Goal: Navigation & Orientation: Find specific page/section

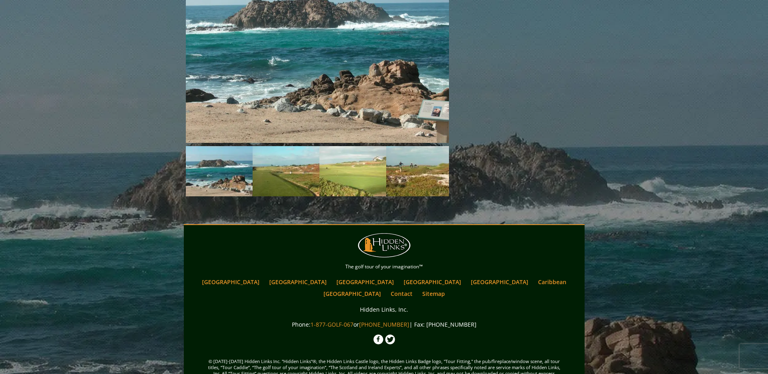
scroll to position [703, 0]
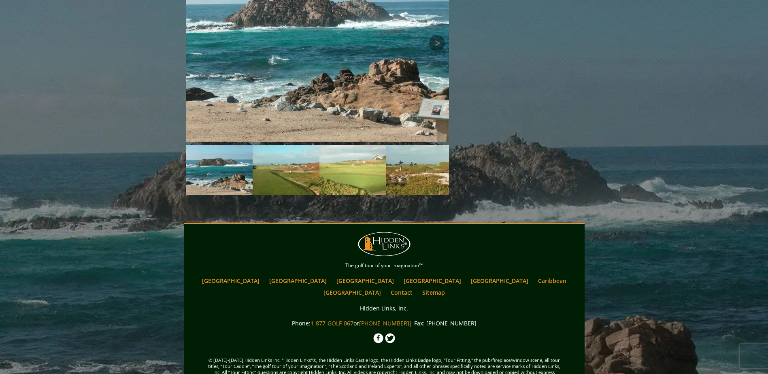
click at [363, 60] on img at bounding box center [317, 43] width 263 height 198
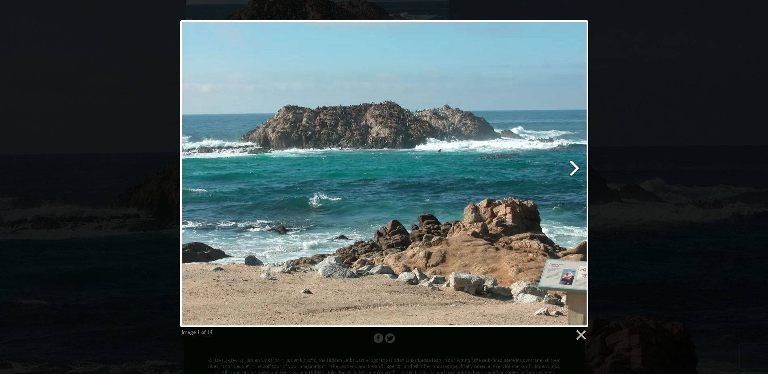
click at [573, 167] on link at bounding box center [457, 173] width 261 height 307
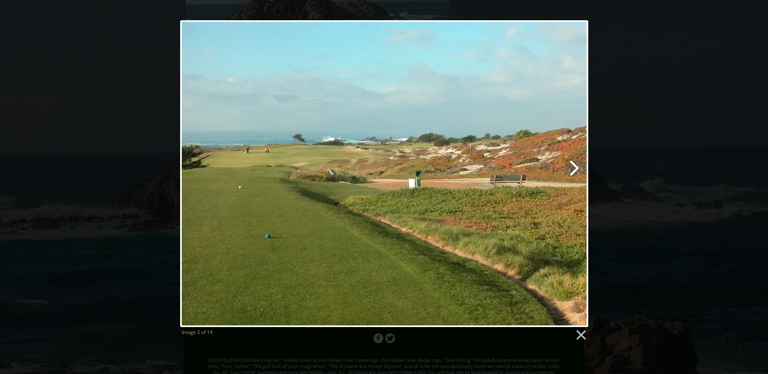
click at [573, 168] on link at bounding box center [457, 173] width 261 height 307
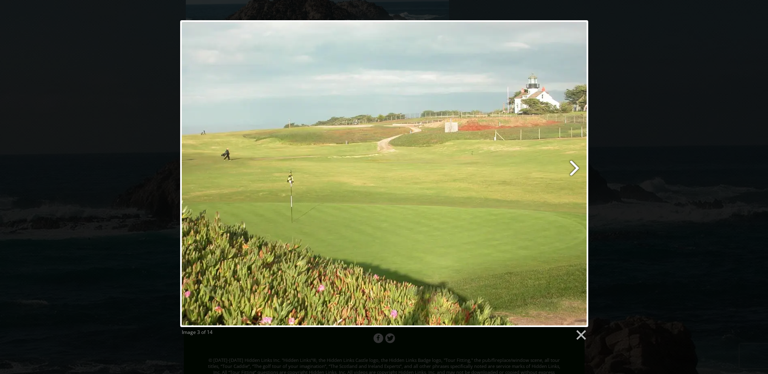
click at [574, 165] on link at bounding box center [457, 173] width 261 height 307
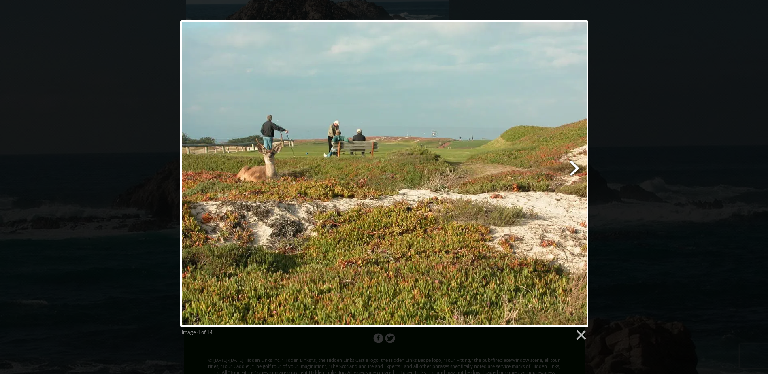
click at [573, 169] on link at bounding box center [457, 173] width 261 height 307
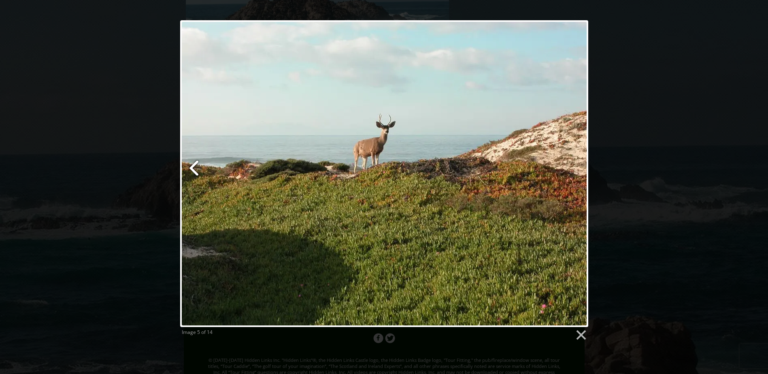
click at [197, 167] on link at bounding box center [249, 173] width 139 height 307
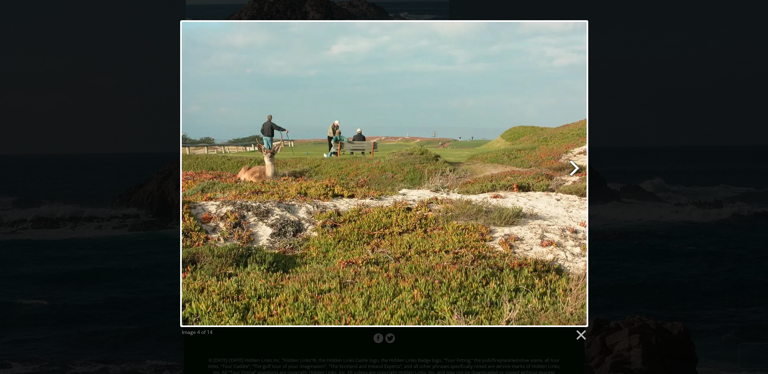
click at [574, 166] on link at bounding box center [457, 173] width 261 height 307
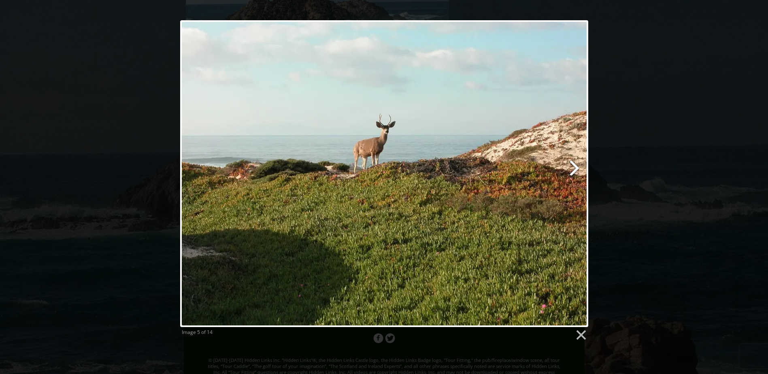
click at [572, 167] on link at bounding box center [457, 173] width 261 height 307
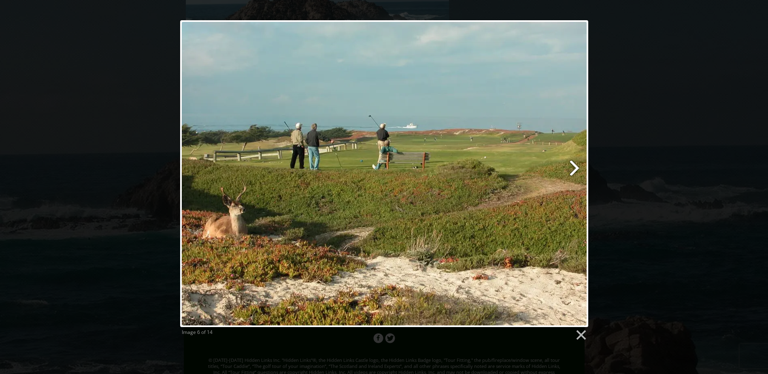
click at [571, 168] on link at bounding box center [457, 173] width 261 height 307
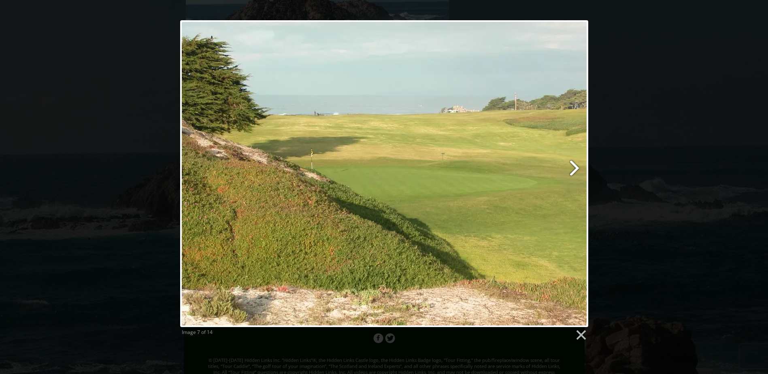
click at [572, 166] on link at bounding box center [457, 173] width 261 height 307
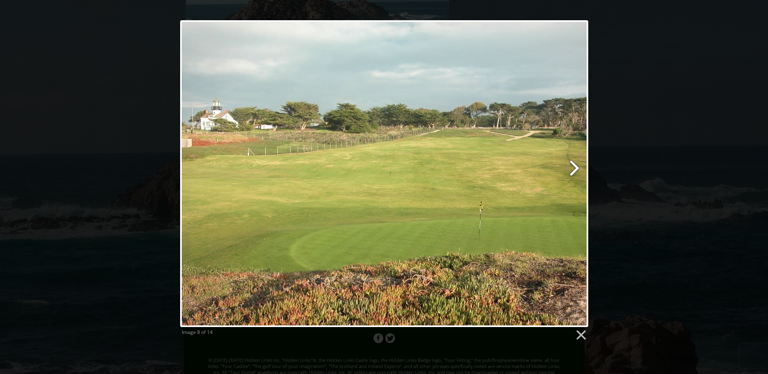
click at [572, 166] on link at bounding box center [457, 173] width 261 height 307
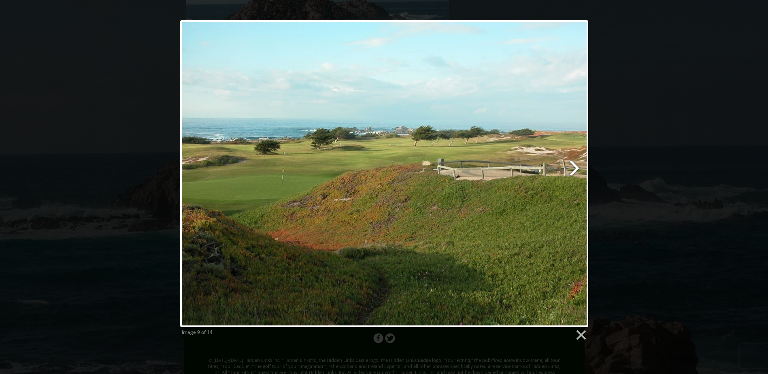
click at [572, 166] on link at bounding box center [457, 173] width 261 height 307
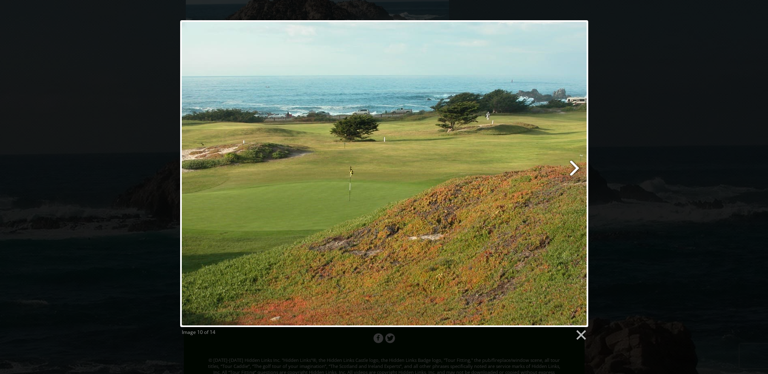
click at [572, 166] on link at bounding box center [457, 173] width 261 height 307
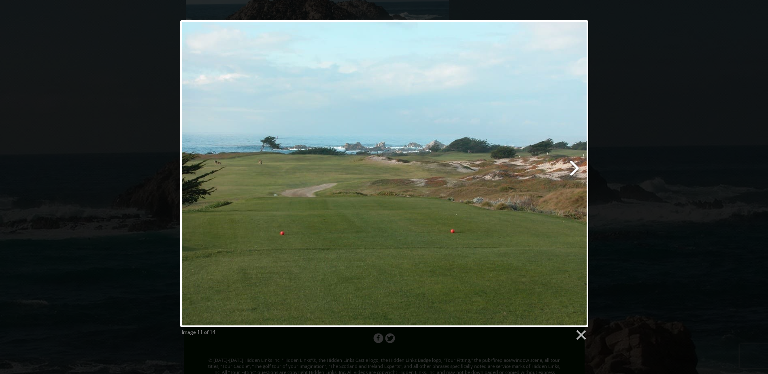
click at [572, 166] on link at bounding box center [457, 173] width 261 height 307
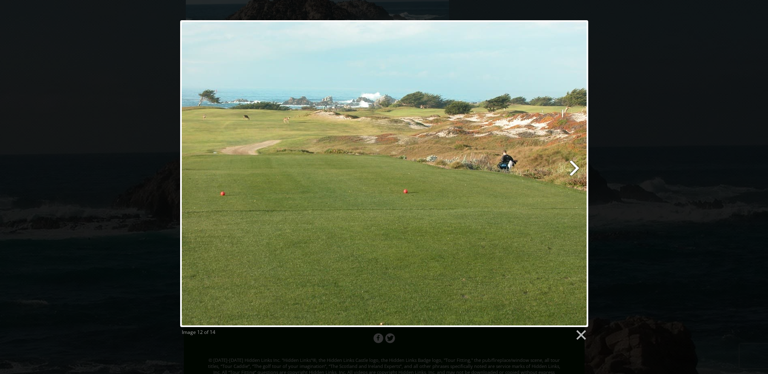
click at [572, 166] on link at bounding box center [457, 173] width 261 height 307
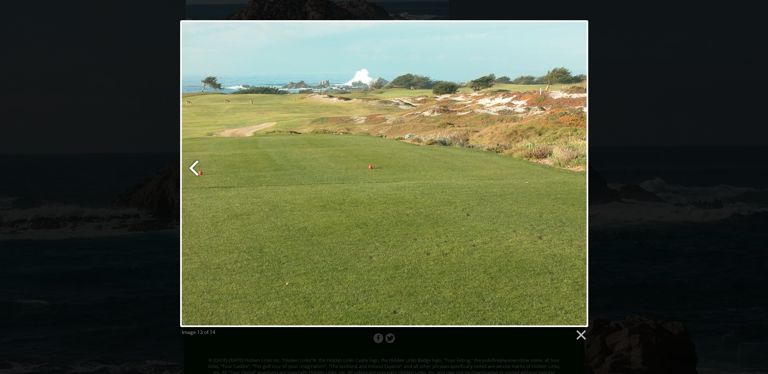
click at [199, 165] on link at bounding box center [249, 173] width 139 height 307
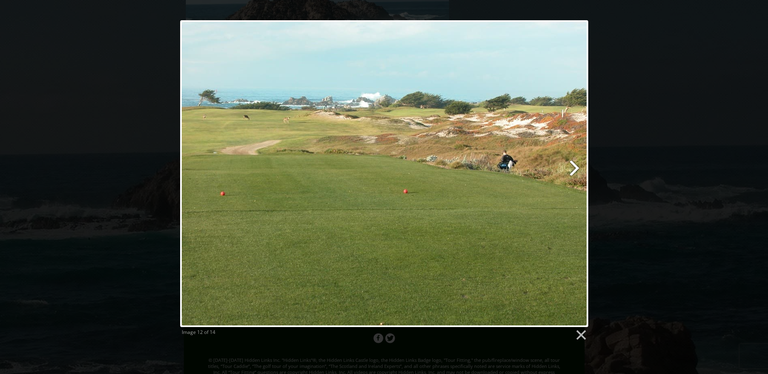
click at [572, 165] on link at bounding box center [457, 173] width 261 height 307
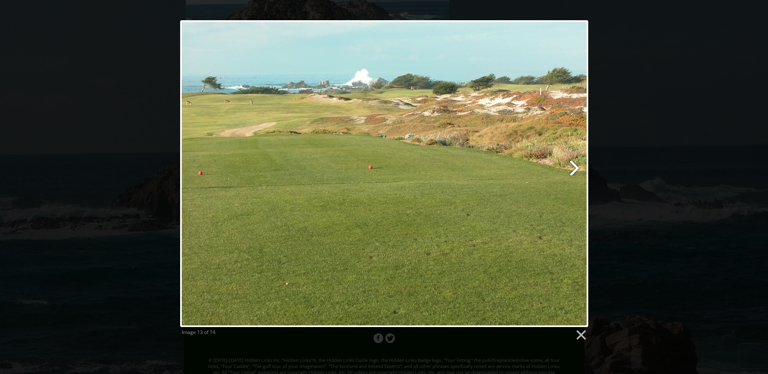
click at [571, 165] on link at bounding box center [457, 173] width 261 height 307
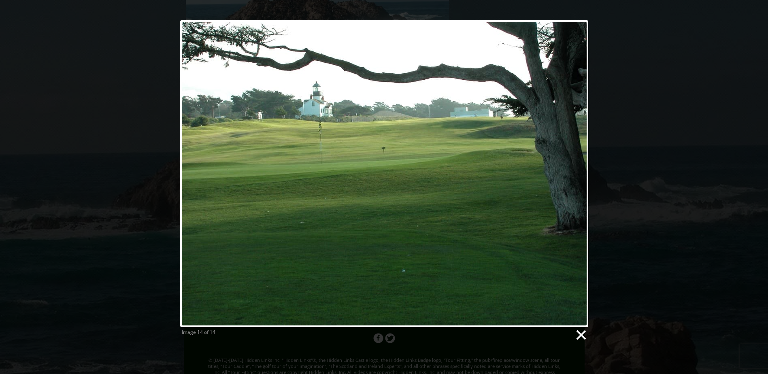
drag, startPoint x: 583, startPoint y: 335, endPoint x: 580, endPoint y: 331, distance: 4.6
click at [582, 333] on link at bounding box center [581, 335] width 12 height 12
